Goal: Information Seeking & Learning: Learn about a topic

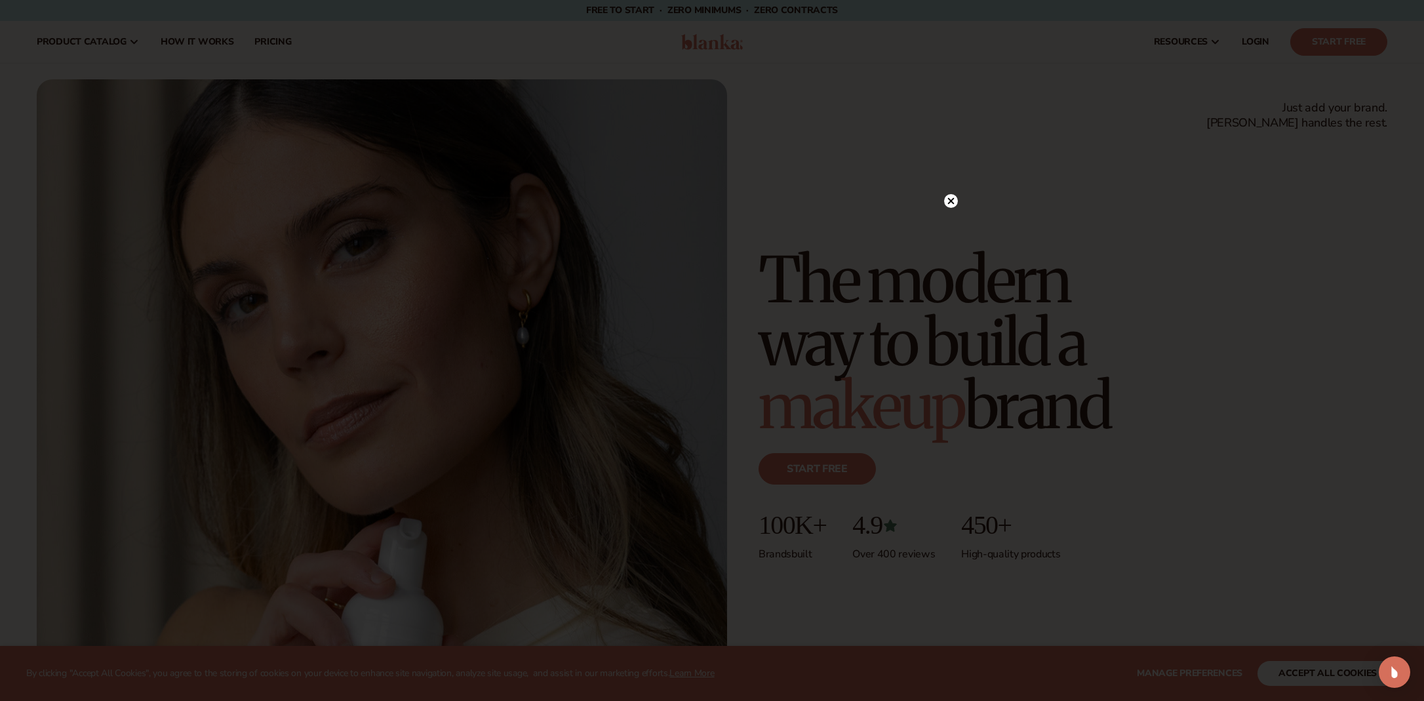
click at [953, 202] on circle at bounding box center [951, 201] width 14 height 14
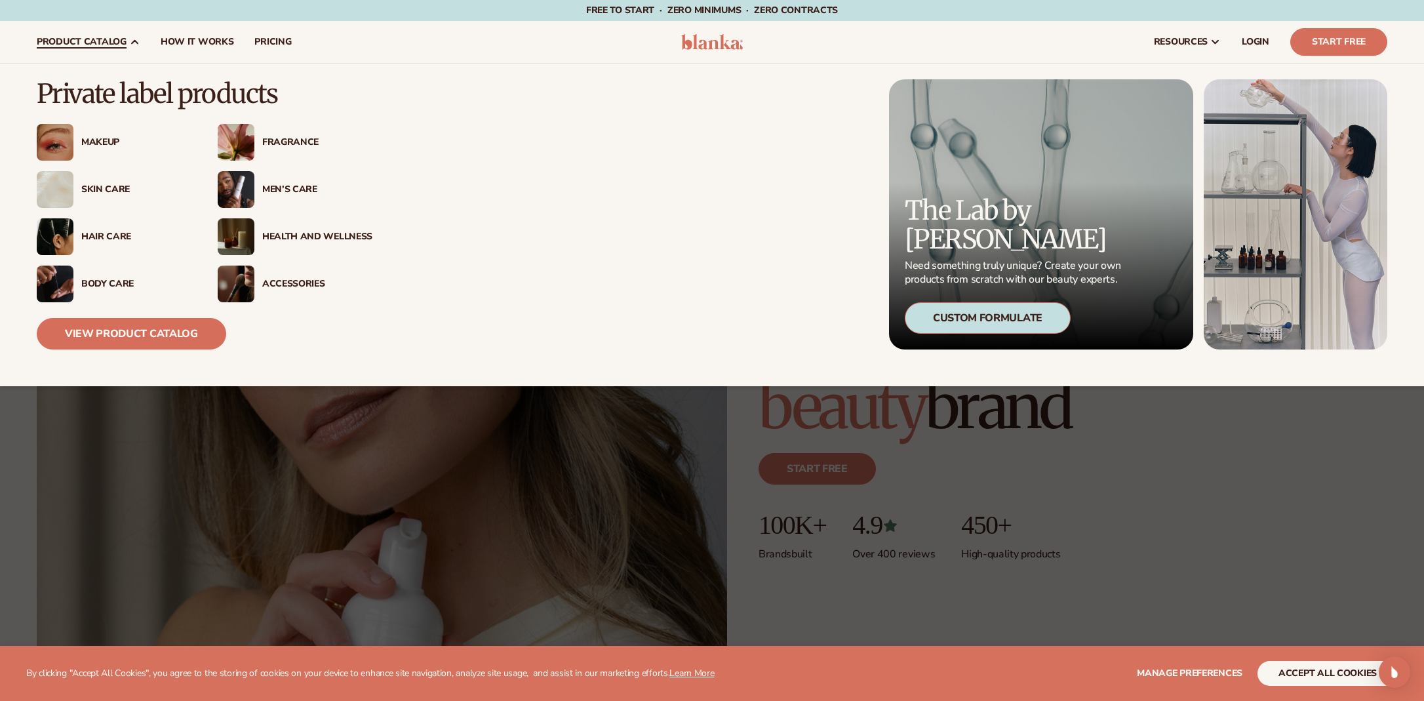
click at [102, 140] on div "Makeup" at bounding box center [136, 142] width 110 height 11
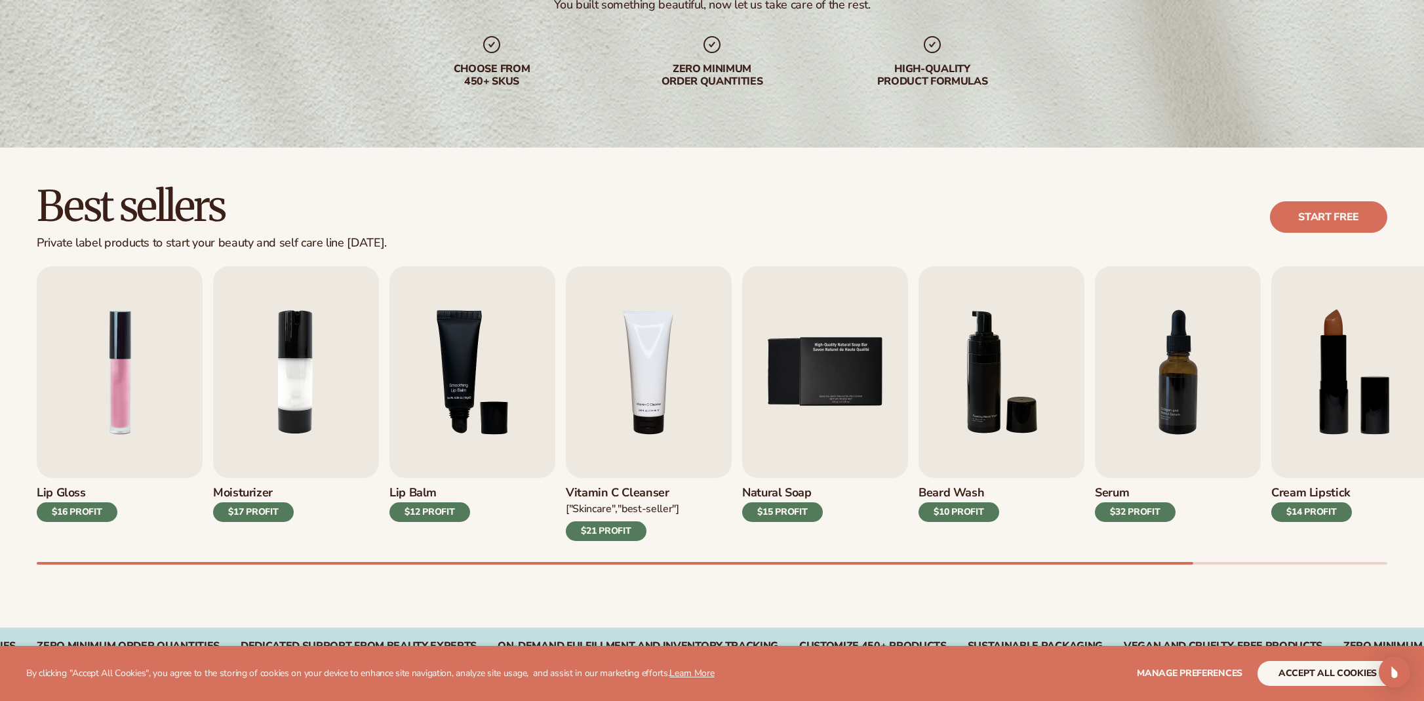
scroll to position [209, 0]
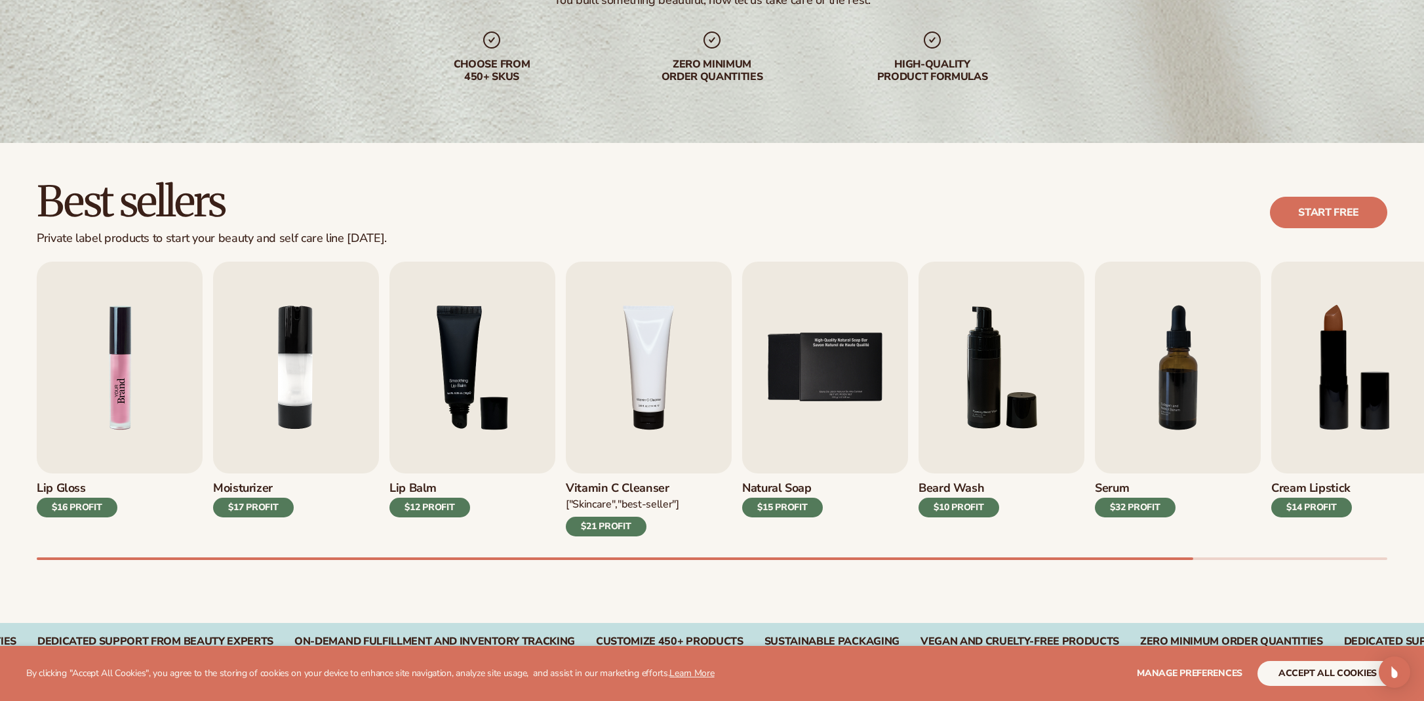
click at [116, 393] on img "1 / 9" at bounding box center [120, 368] width 166 height 212
click at [117, 380] on img "1 / 9" at bounding box center [120, 368] width 166 height 212
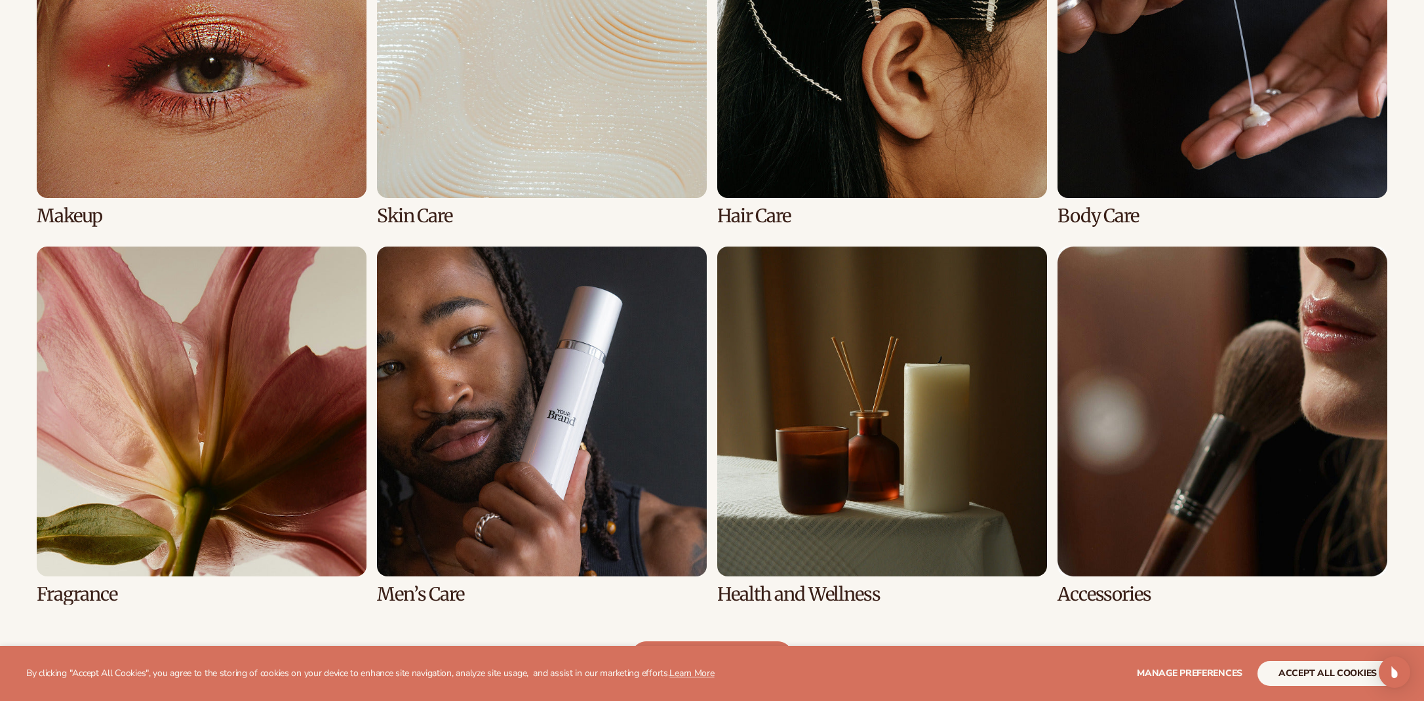
scroll to position [1119, 0]
click at [232, 128] on link "1 / 8" at bounding box center [202, 47] width 330 height 358
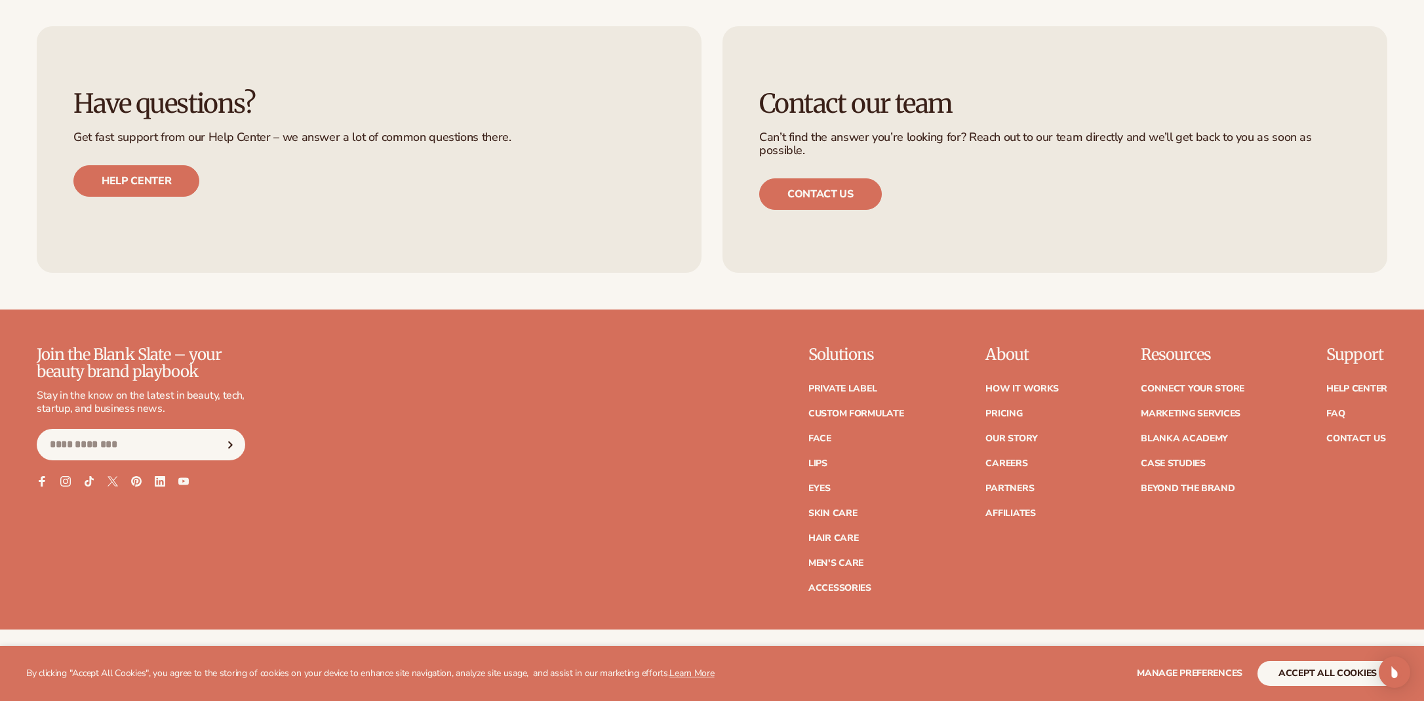
scroll to position [2742, 0]
click at [853, 383] on link "Private label" at bounding box center [842, 387] width 68 height 9
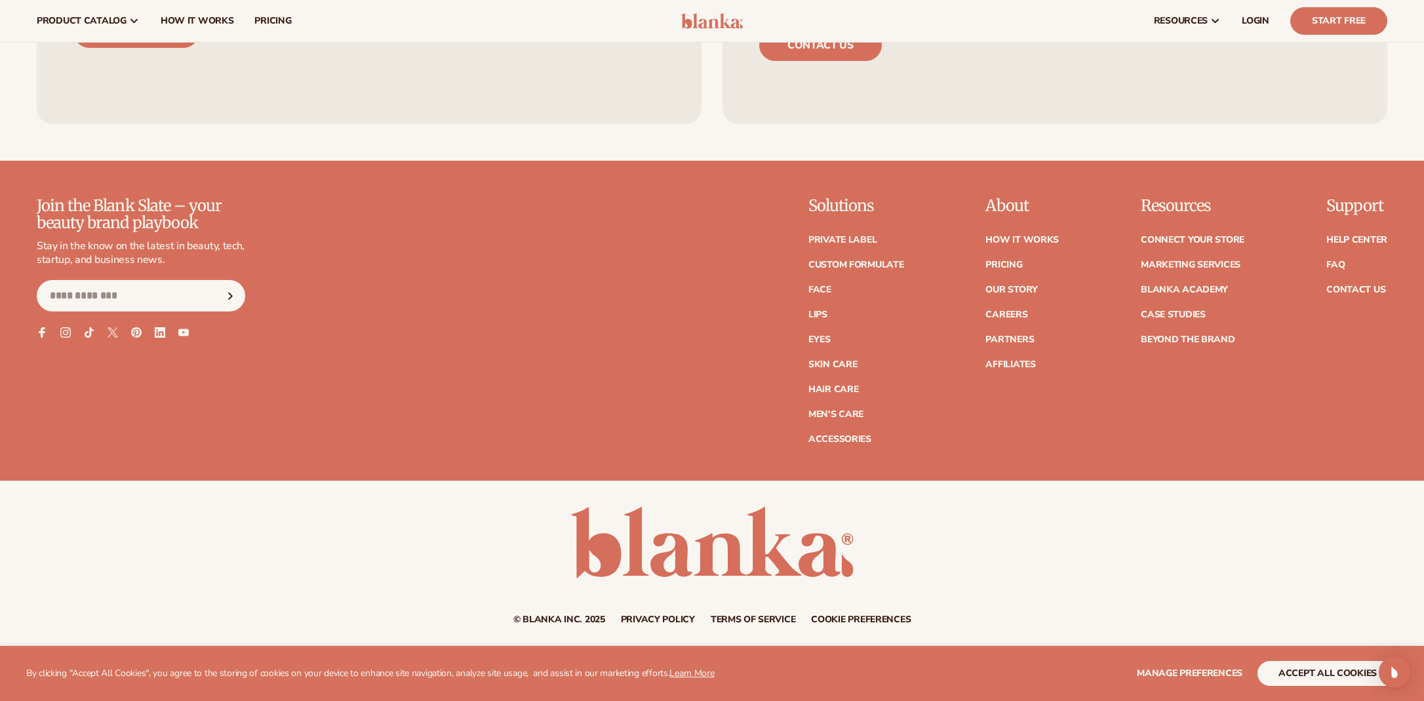
scroll to position [2651, 0]
click at [1039, 239] on link "How It Works" at bounding box center [1021, 240] width 73 height 9
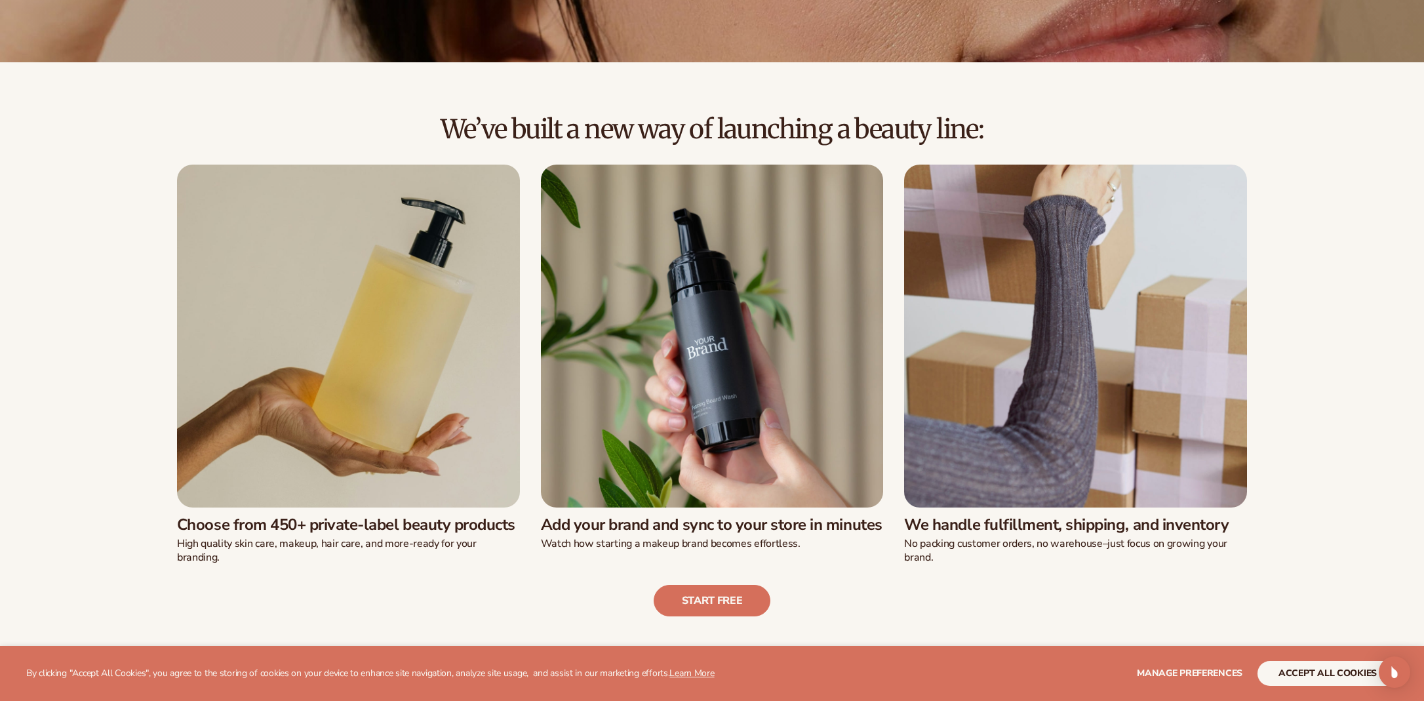
scroll to position [320, 0]
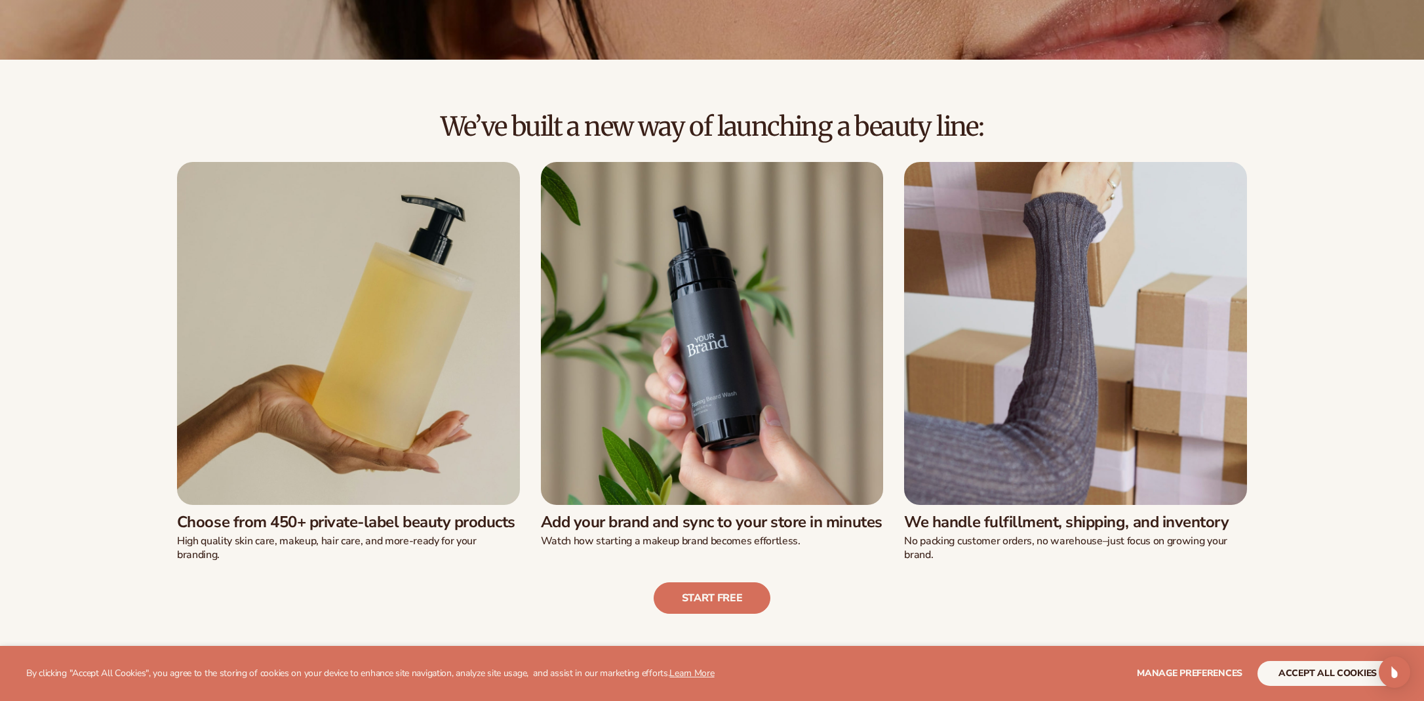
click at [388, 365] on img at bounding box center [348, 333] width 343 height 343
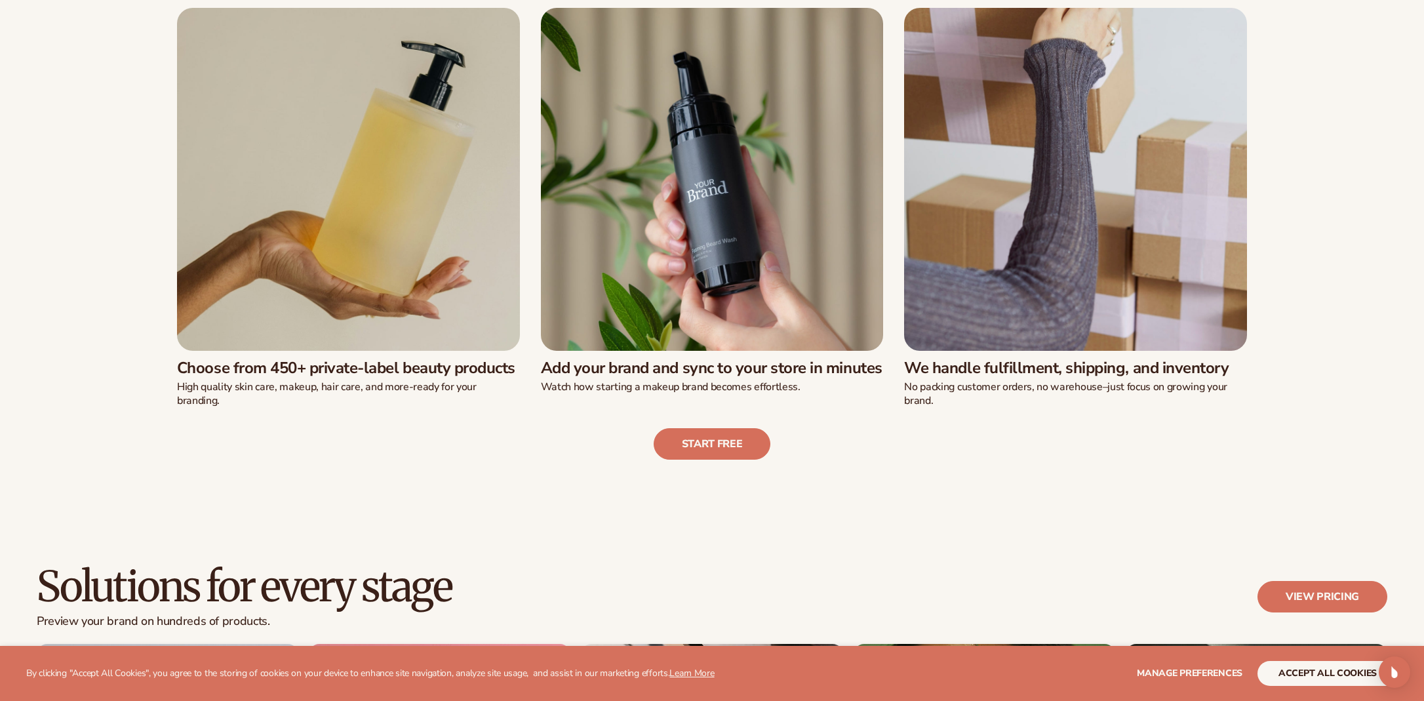
scroll to position [490, 0]
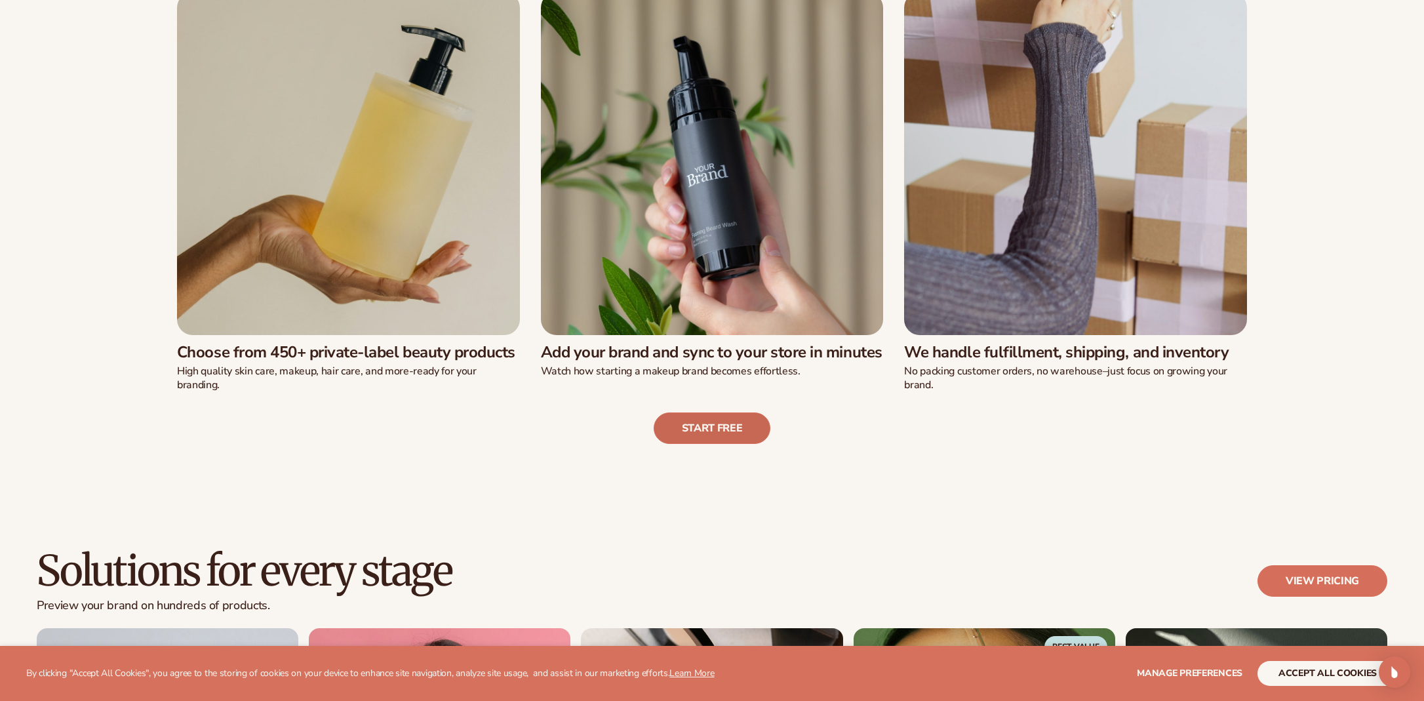
click at [709, 436] on link "Start free" at bounding box center [712, 427] width 117 height 31
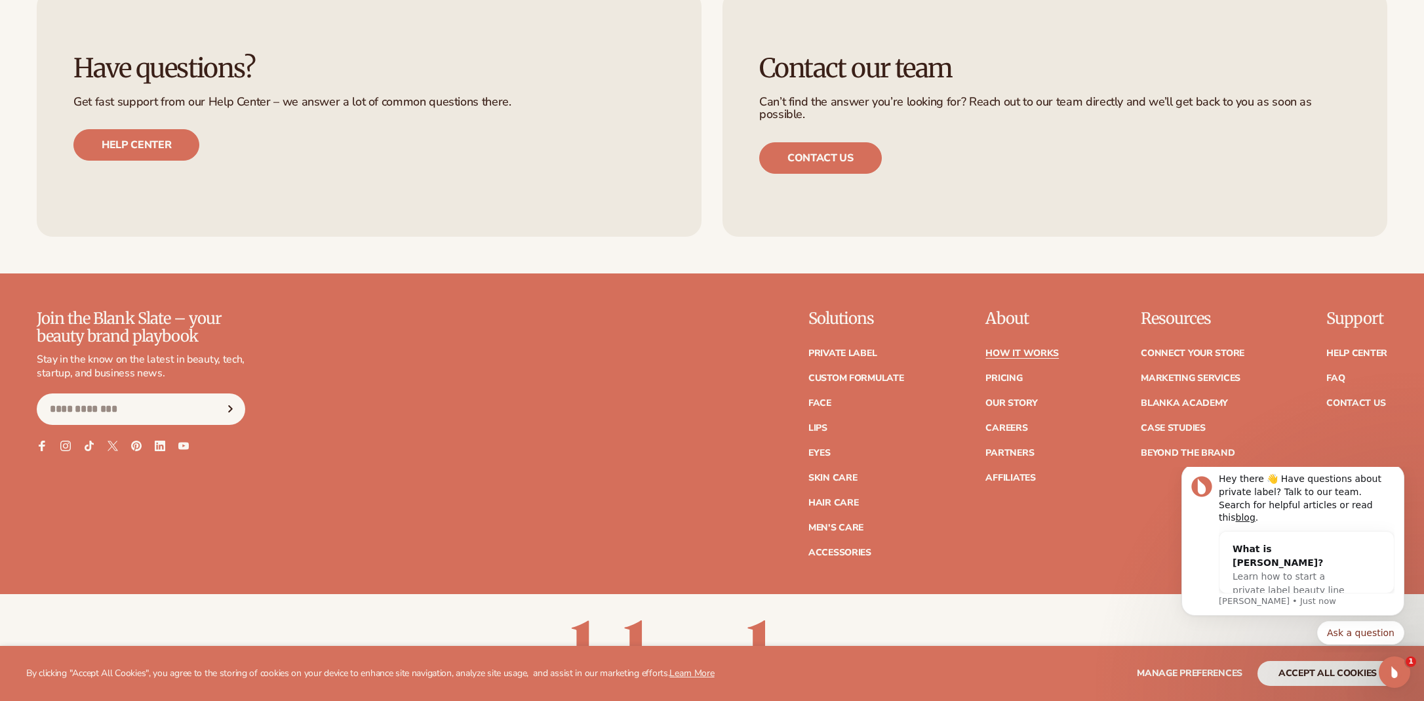
scroll to position [3564, 0]
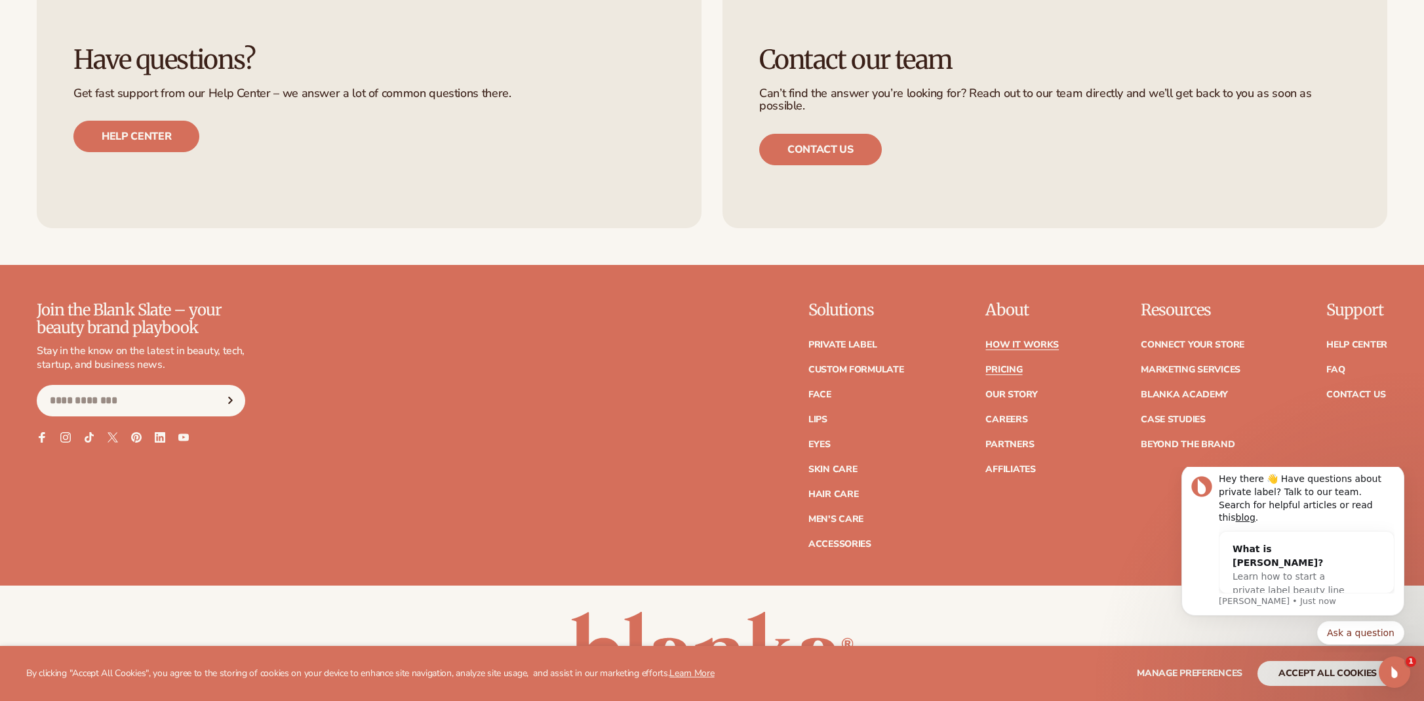
click at [1002, 365] on link "Pricing" at bounding box center [1003, 369] width 37 height 9
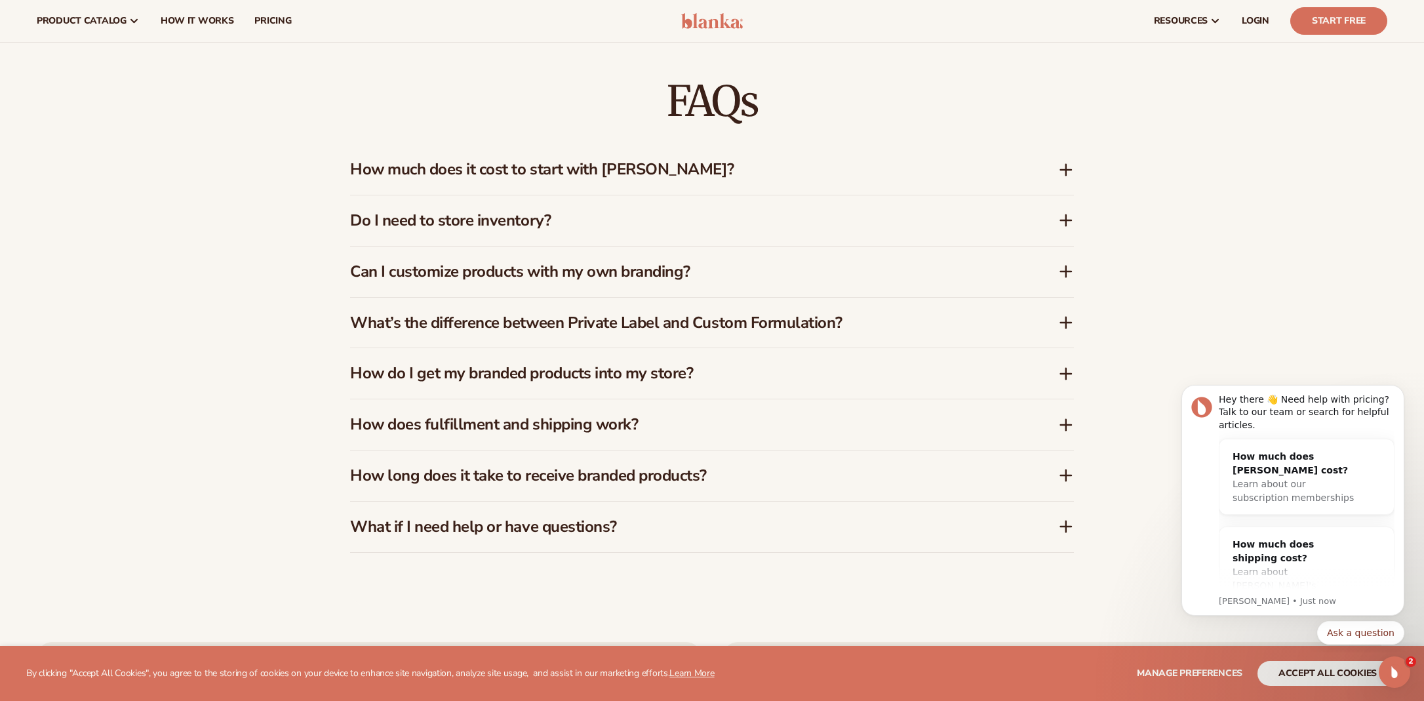
scroll to position [2201, 0]
click at [467, 226] on h3 "Do I need to store inventory?" at bounding box center [684, 222] width 669 height 19
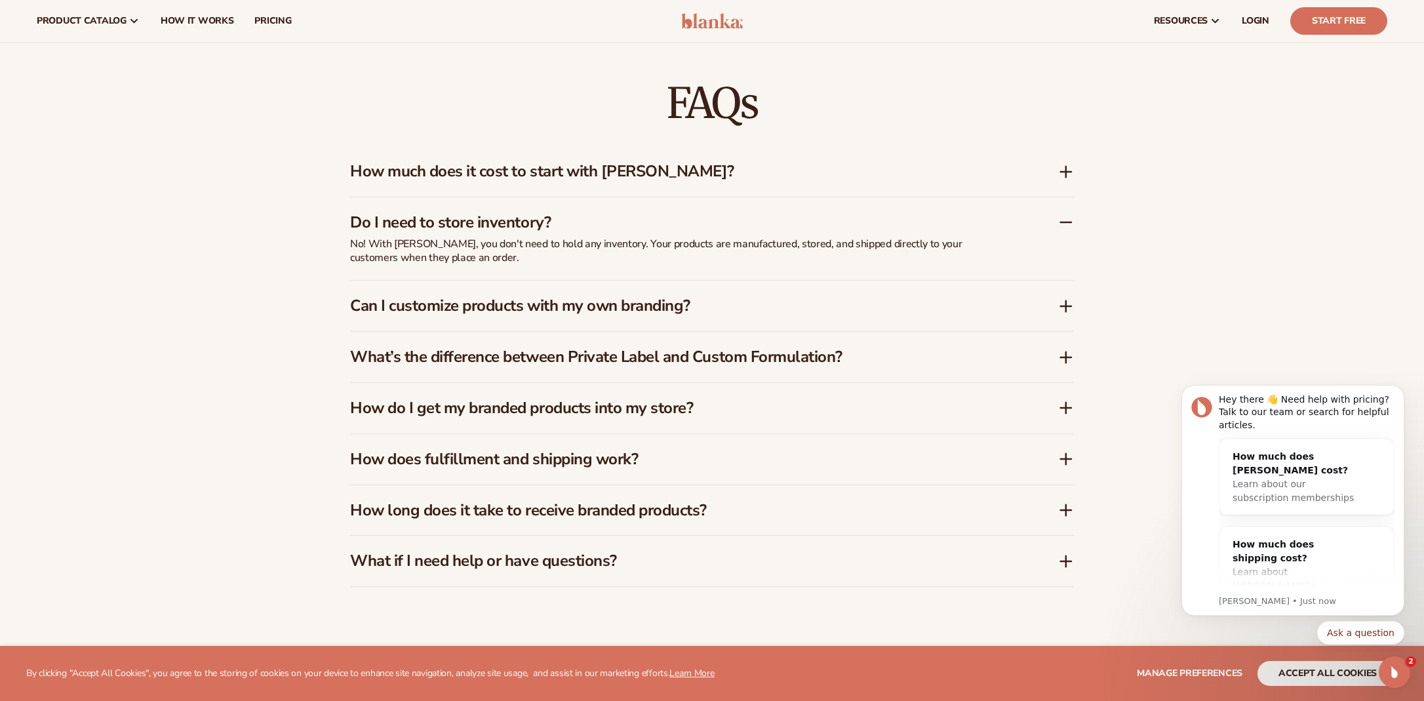
click at [627, 308] on h3 "Can I customize products with my own branding?" at bounding box center [684, 305] width 669 height 19
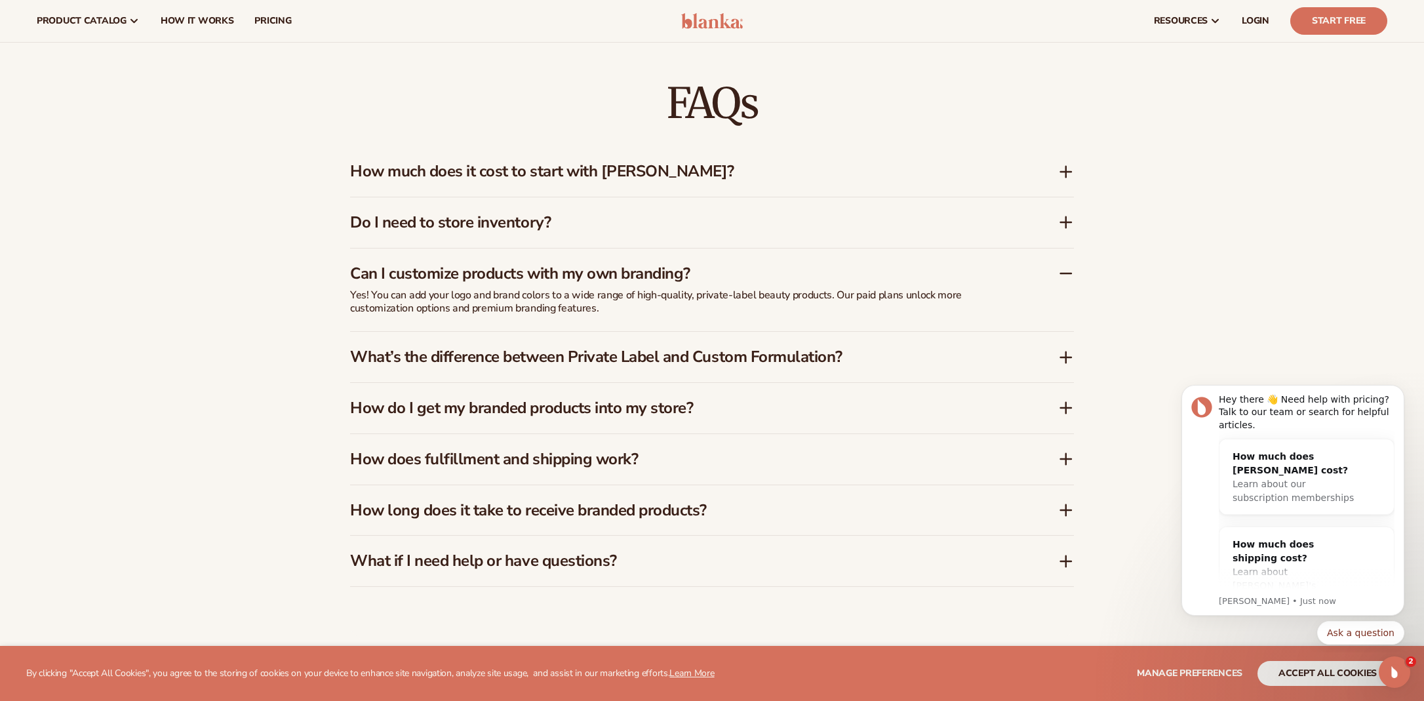
click at [465, 406] on h3 "How do I get my branded products into my store?" at bounding box center [684, 408] width 669 height 19
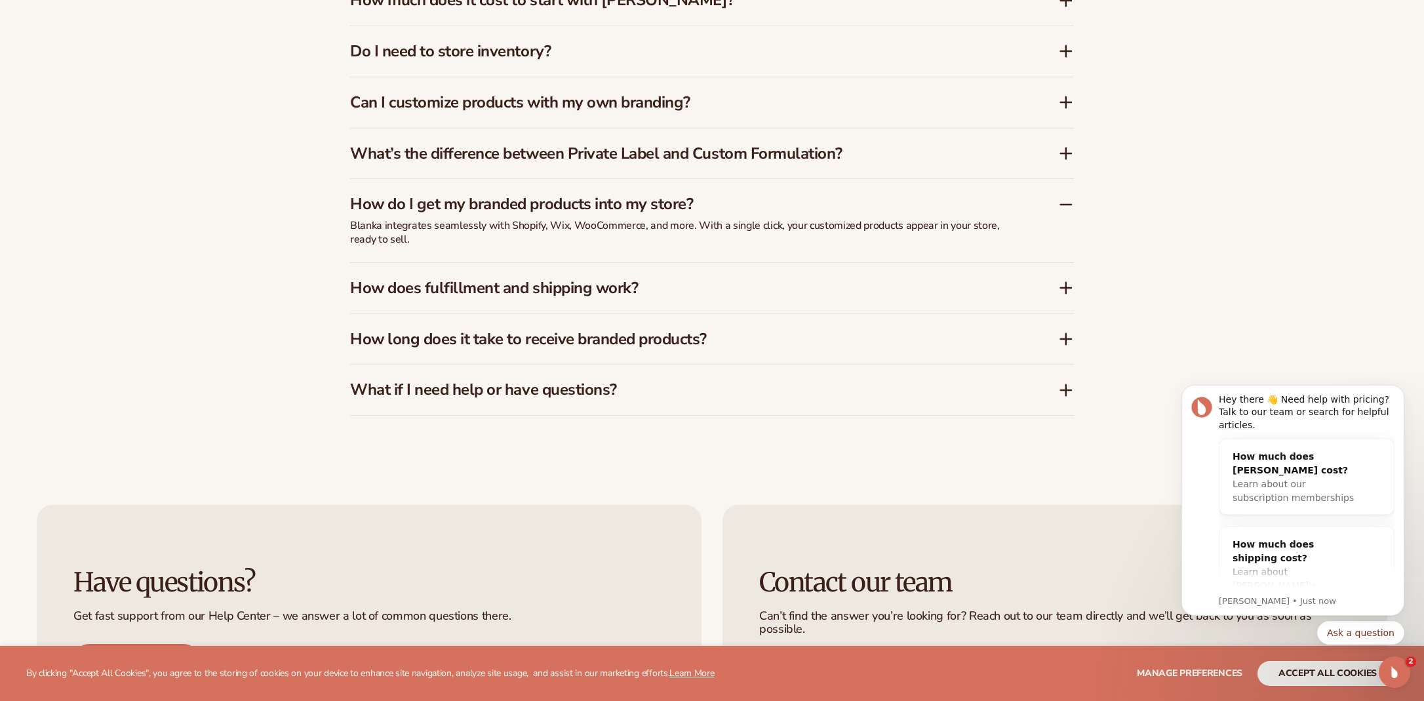
scroll to position [2388, 0]
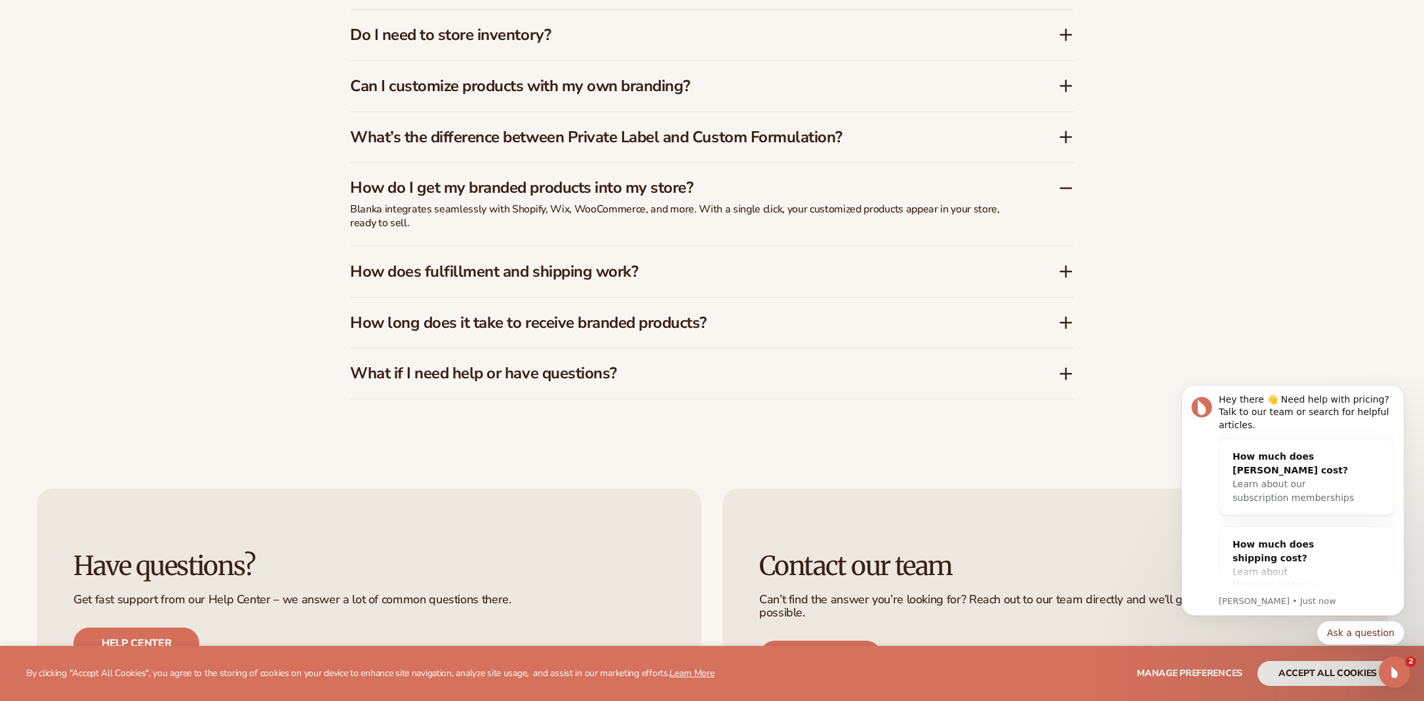
click at [524, 262] on h3 "How does fulfillment and shipping work?" at bounding box center [684, 271] width 669 height 19
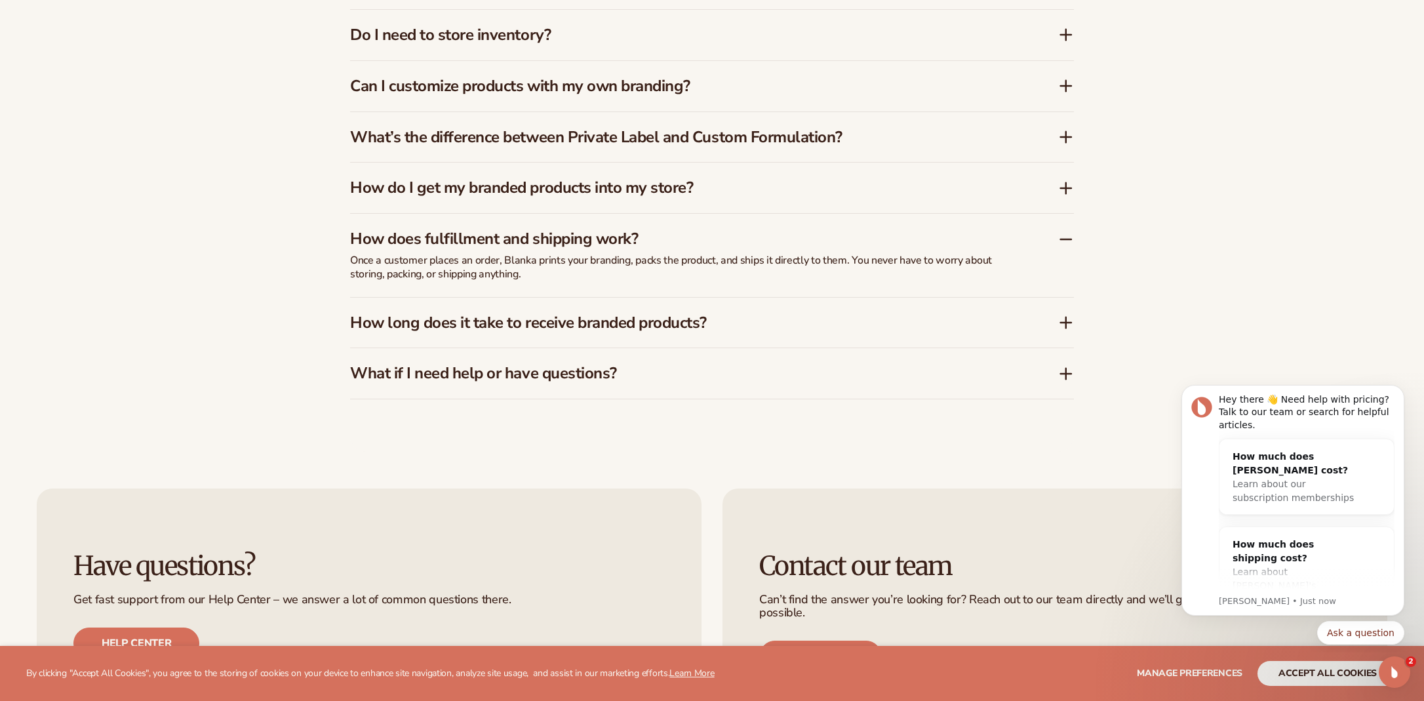
click at [522, 321] on h3 "How long does it take to receive branded products?" at bounding box center [684, 322] width 669 height 19
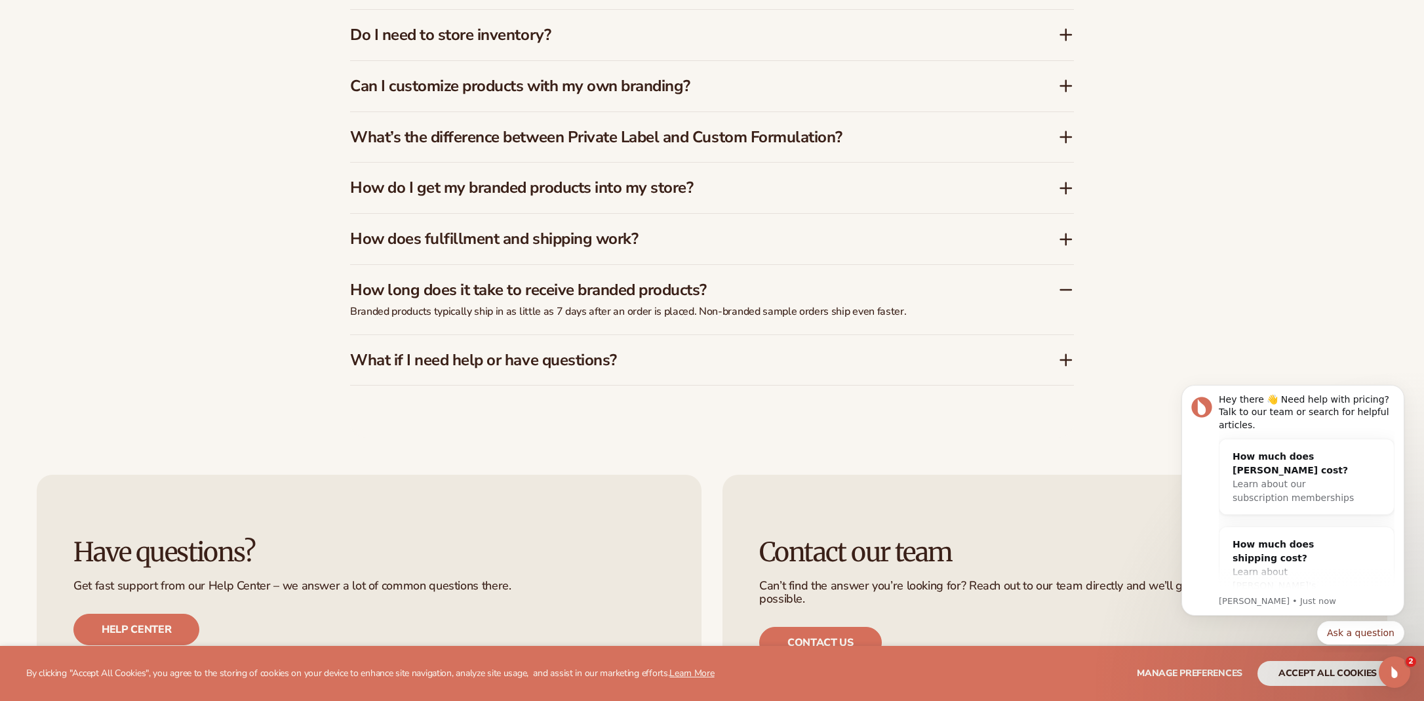
click at [608, 353] on h3 "What if I need help or have questions?" at bounding box center [684, 360] width 669 height 19
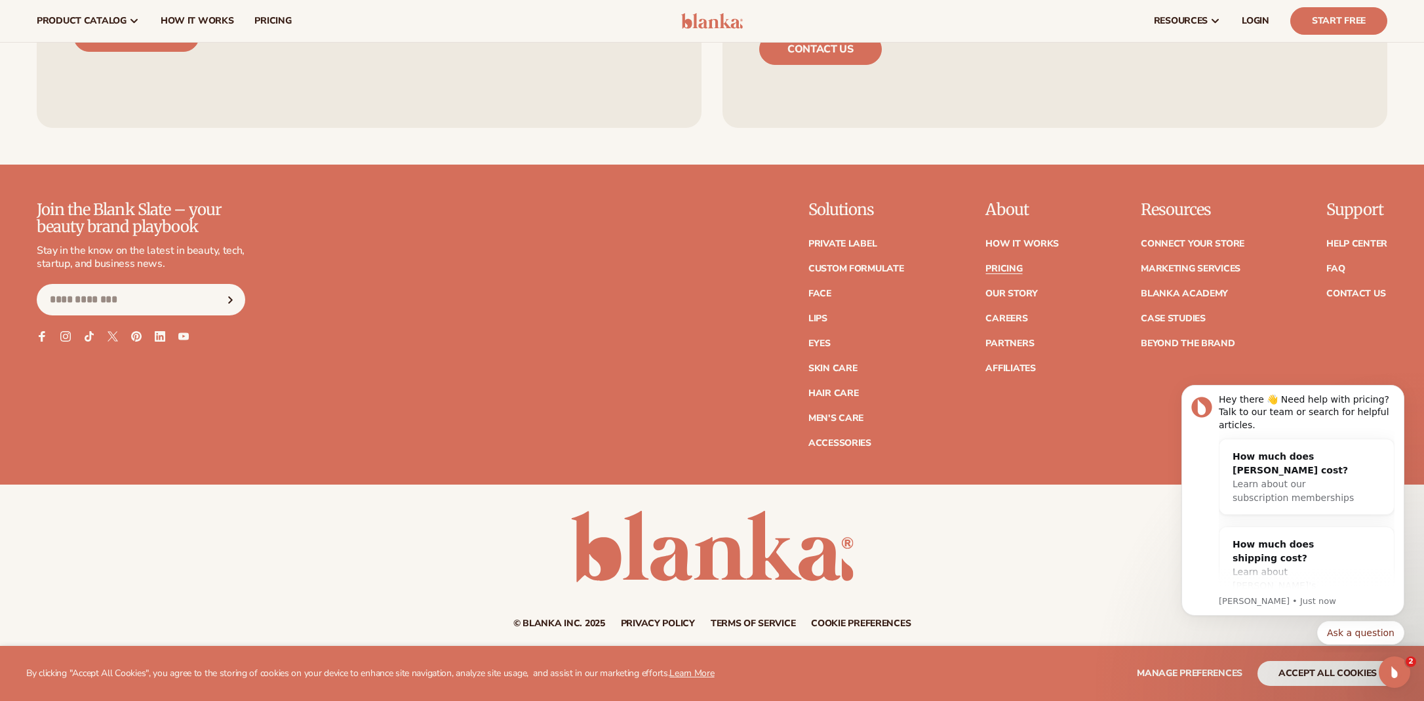
scroll to position [3002, 0]
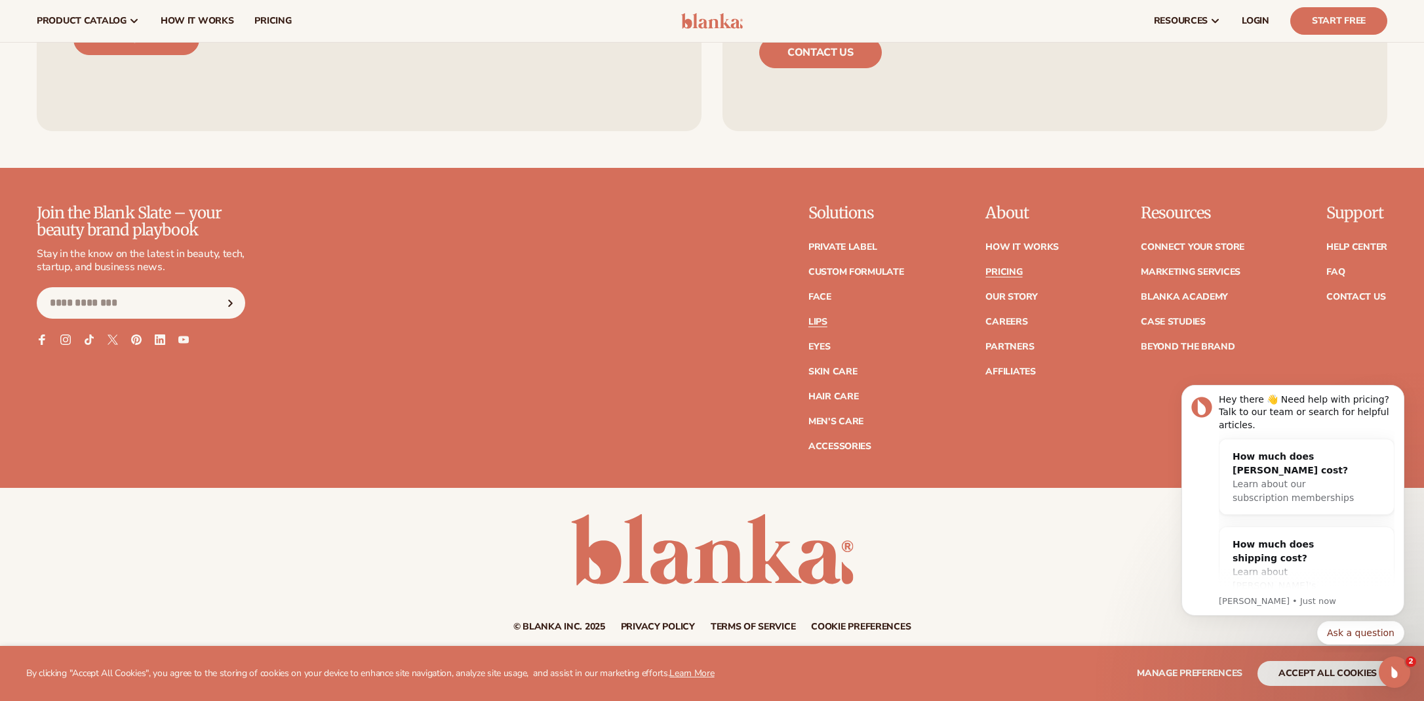
click at [818, 317] on link "Lips" at bounding box center [817, 321] width 19 height 9
